Goal: Transaction & Acquisition: Purchase product/service

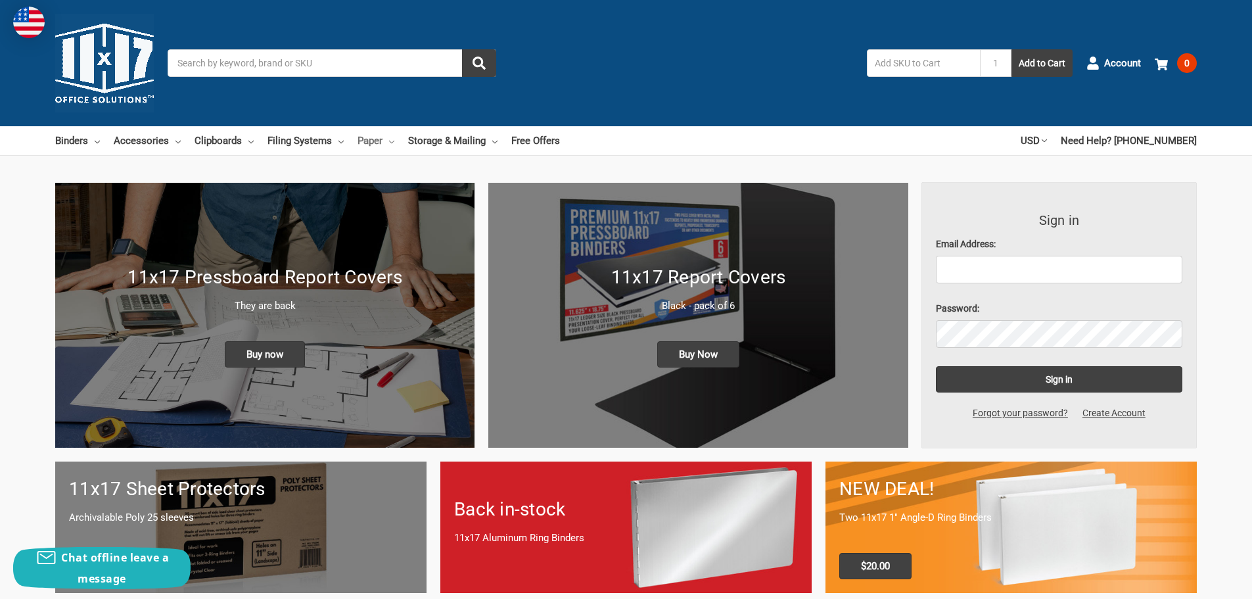
click at [369, 146] on link "Paper" at bounding box center [376, 140] width 37 height 29
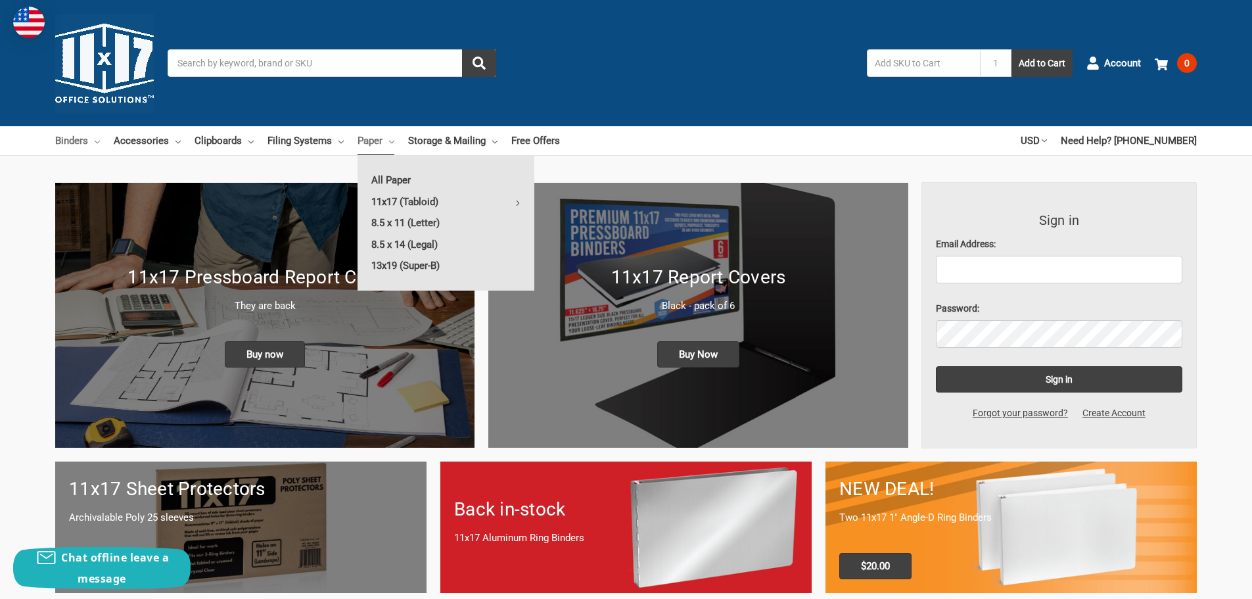
click at [81, 141] on link "Binders" at bounding box center [77, 140] width 45 height 29
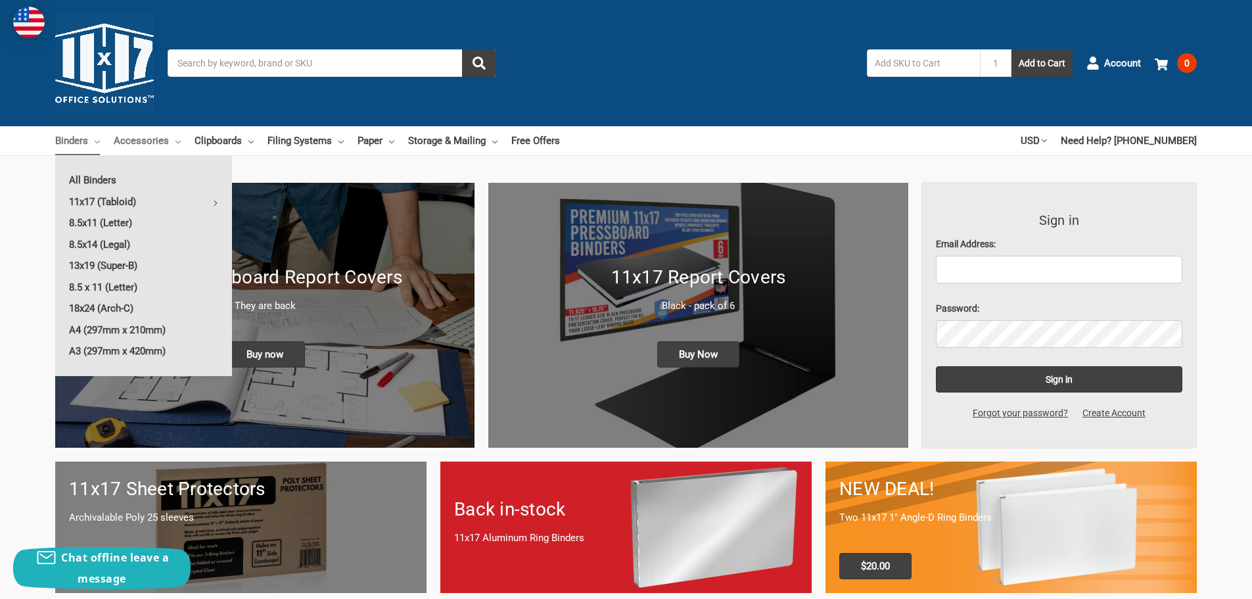
click at [143, 139] on link "Accessories" at bounding box center [147, 140] width 67 height 29
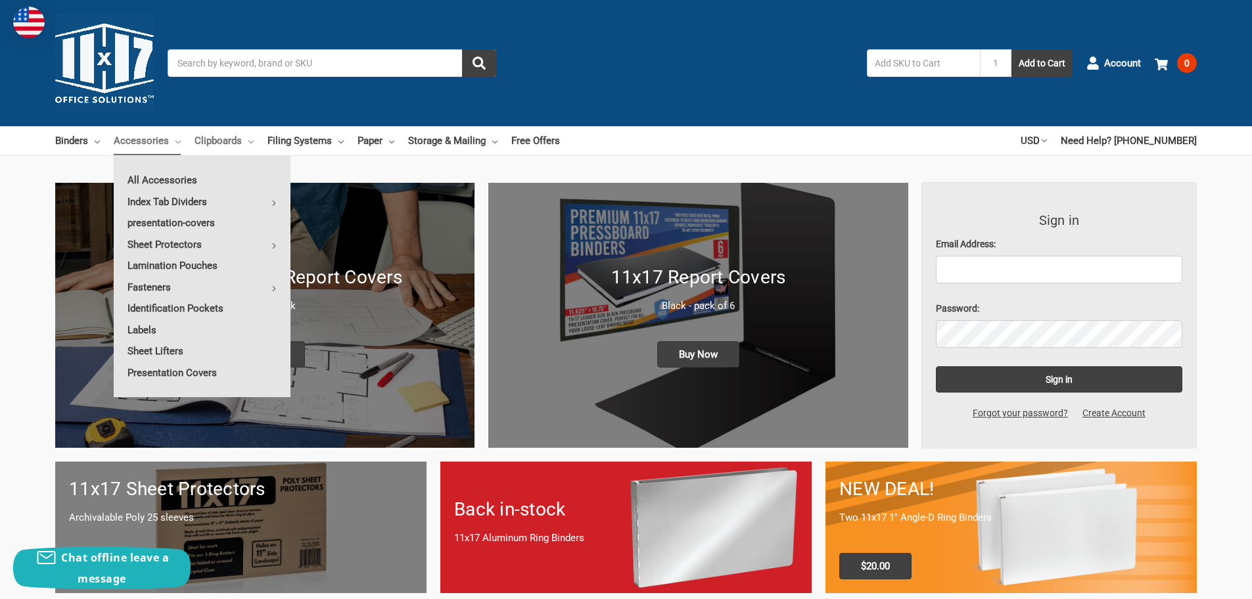
click at [231, 141] on link "Clipboards" at bounding box center [224, 140] width 59 height 29
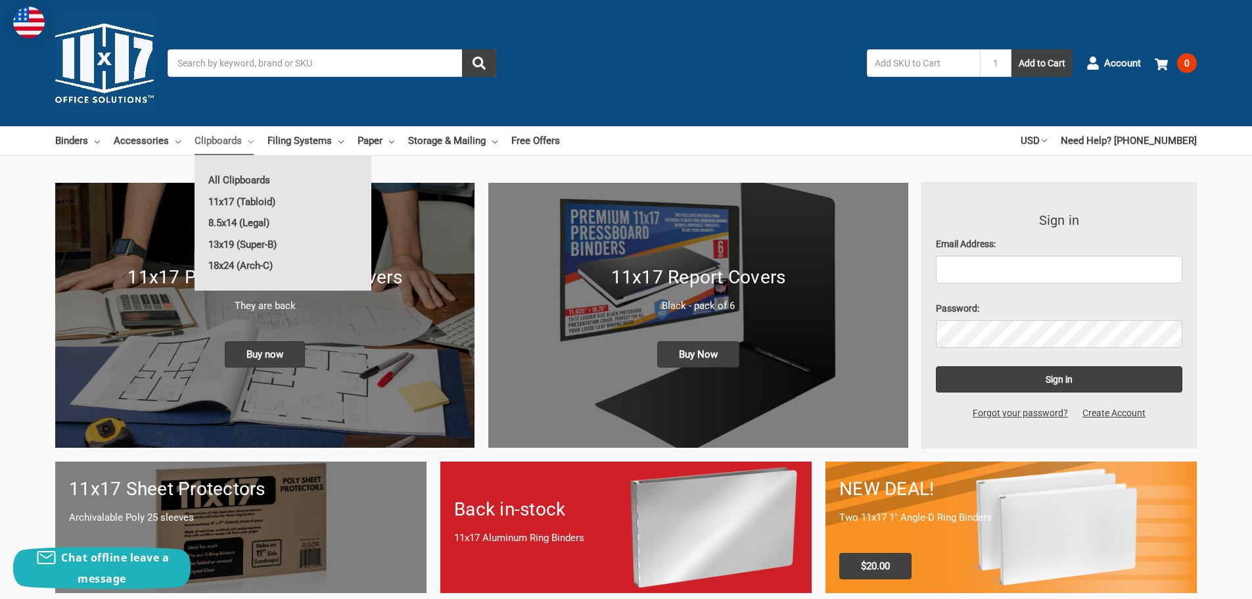
click at [292, 64] on input "Search" at bounding box center [332, 63] width 329 height 28
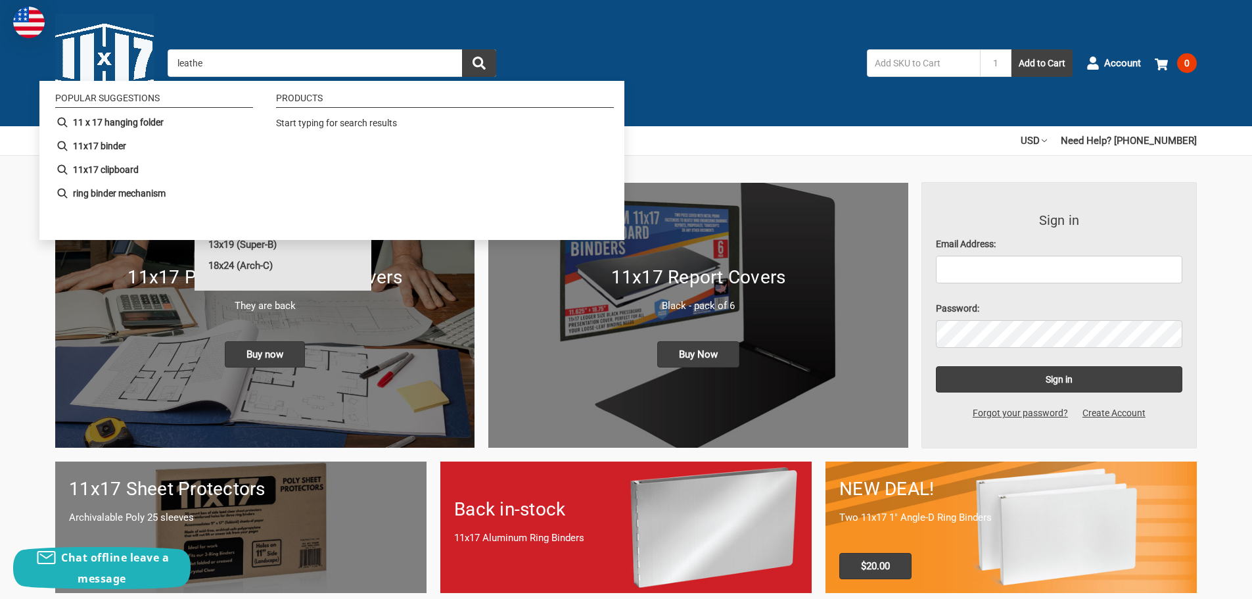
type input "leather"
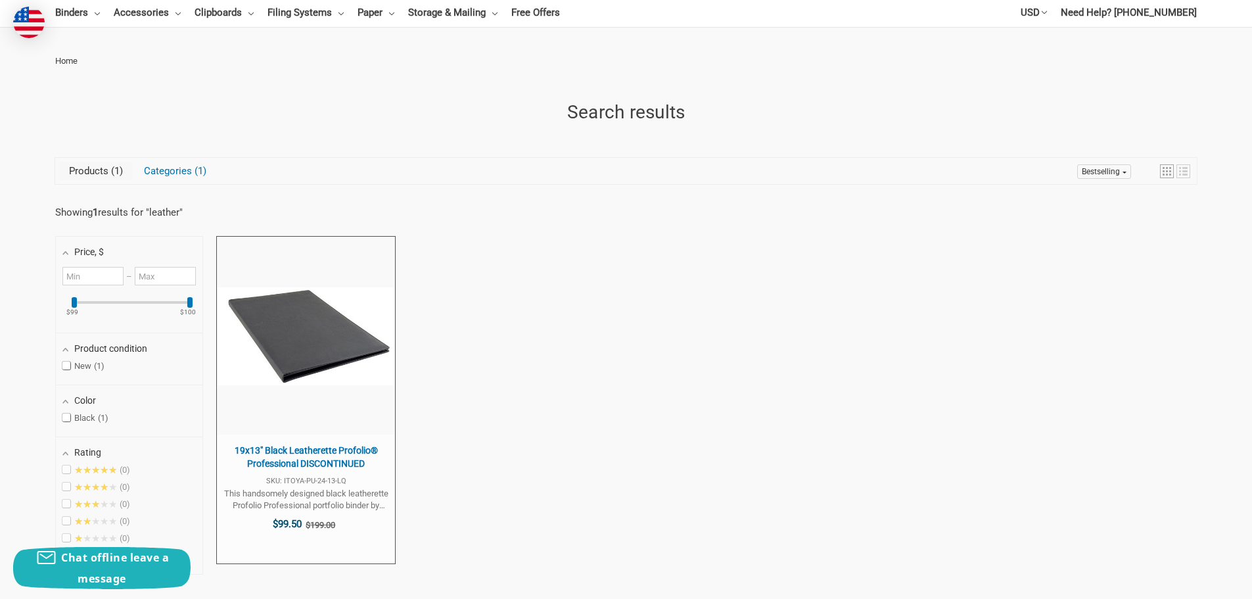
scroll to position [131, 0]
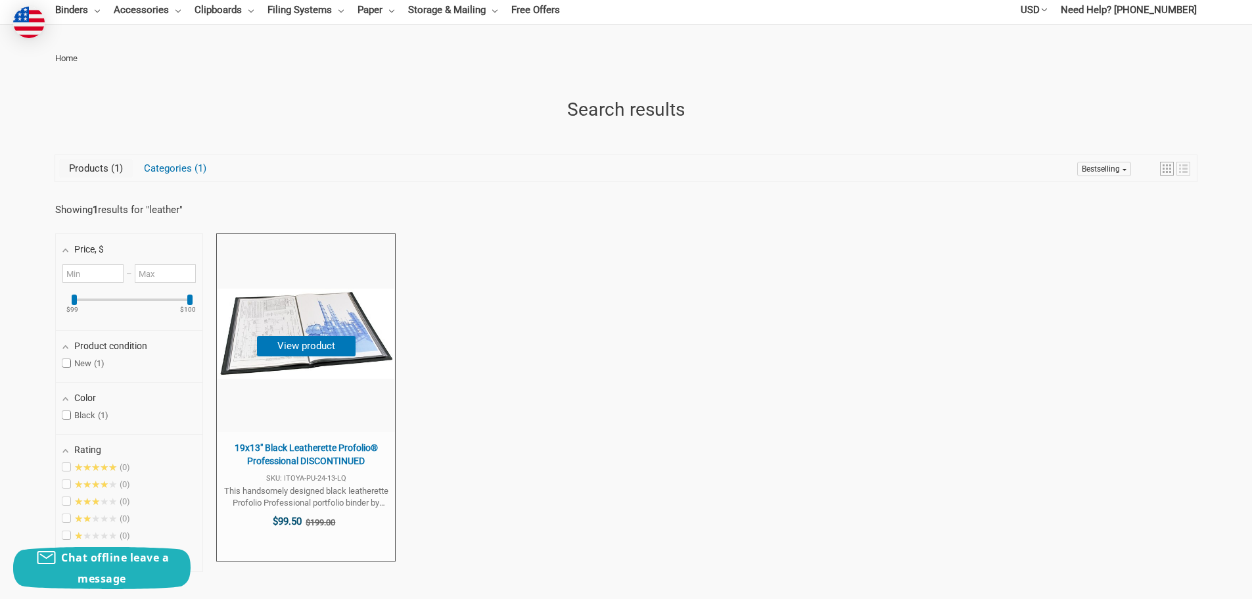
click at [344, 441] on span "19x13" Black Leatherette Profolio® Professional DISCONTINUED SKU: ITOYA-PU-24-1…" at bounding box center [306, 496] width 178 height 129
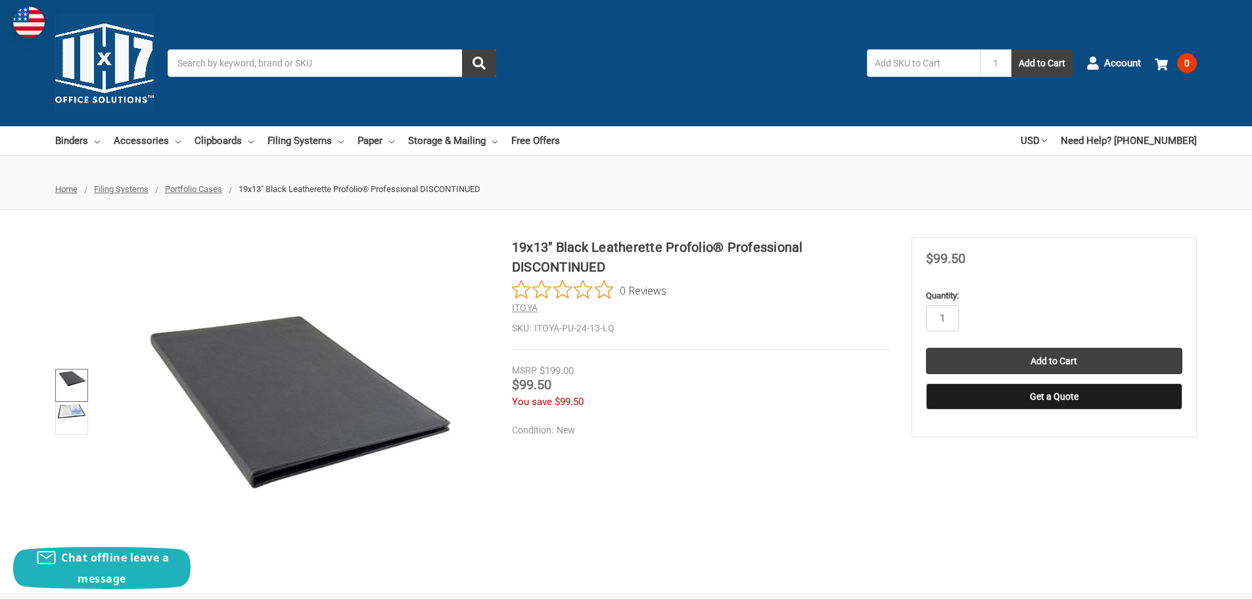
click at [68, 376] on img at bounding box center [71, 379] width 29 height 16
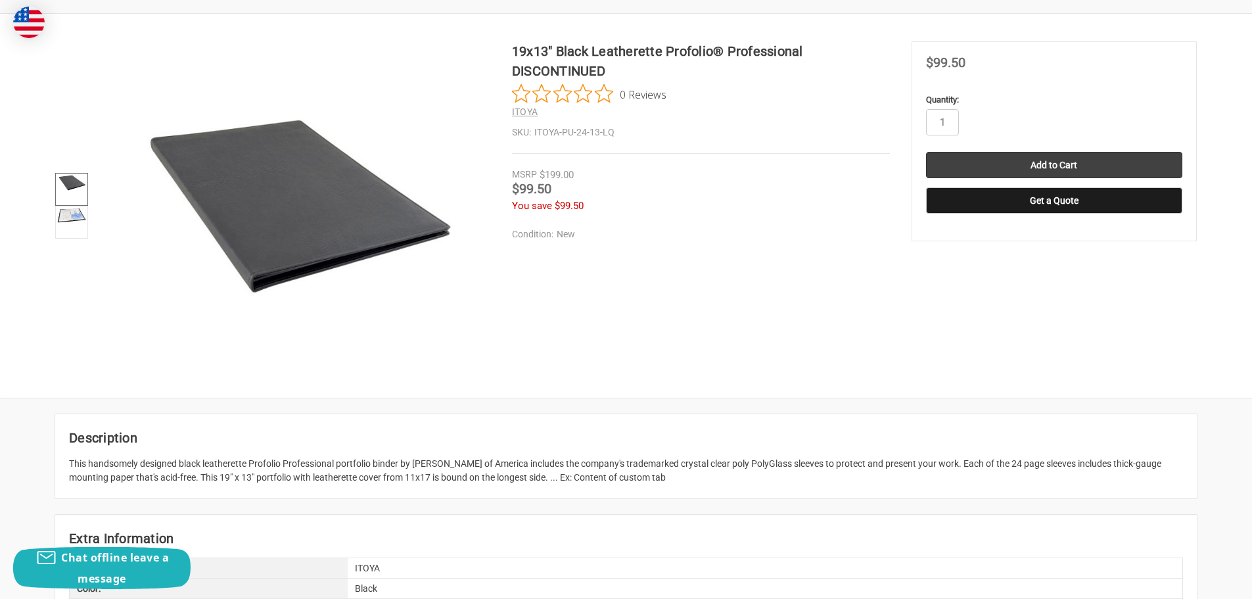
scroll to position [197, 0]
click at [693, 481] on div "This handsomely designed black leatherette Profolio Professional portfolio bind…" at bounding box center [626, 470] width 1114 height 28
click at [367, 467] on div "This handsomely designed black leatherette Profolio Professional portfolio bind…" at bounding box center [626, 470] width 1114 height 28
click at [595, 478] on div "This handsomely designed black leatherette Profolio Professional portfolio bind…" at bounding box center [626, 470] width 1114 height 28
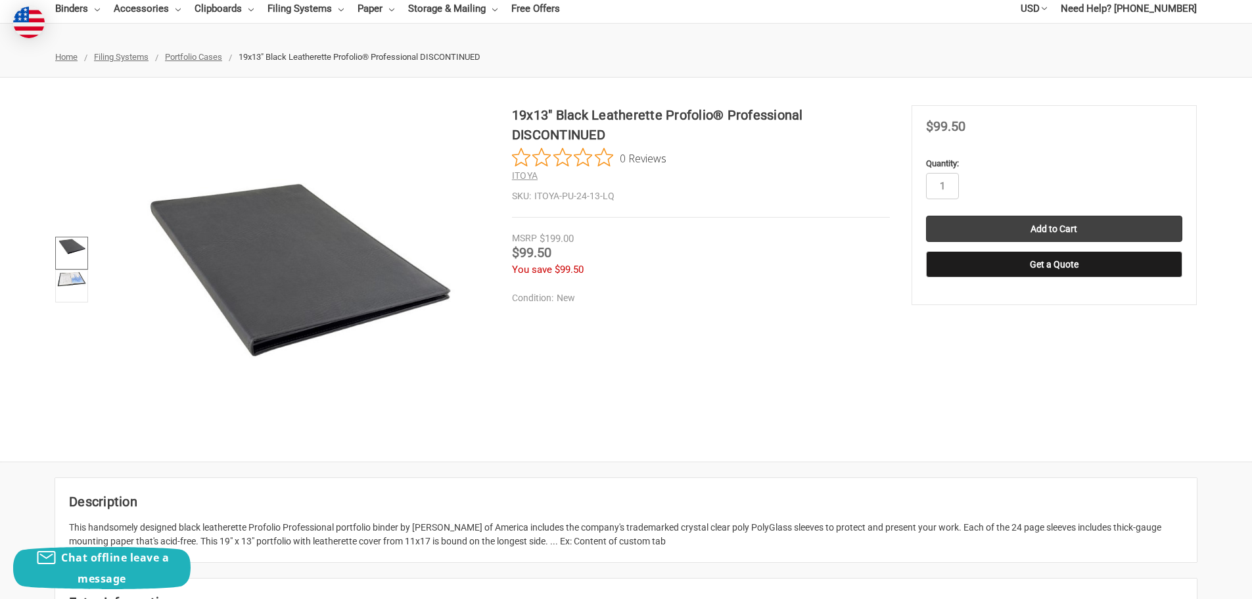
scroll to position [131, 0]
click at [69, 279] on img at bounding box center [71, 279] width 29 height 15
